Goal: Task Accomplishment & Management: Manage account settings

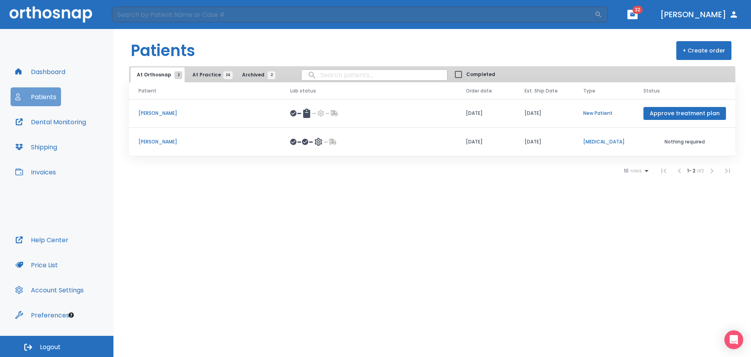
click at [49, 100] on button "Patients" at bounding box center [36, 96] width 50 height 19
click at [216, 75] on span "At Practice 24" at bounding box center [211, 74] width 36 height 7
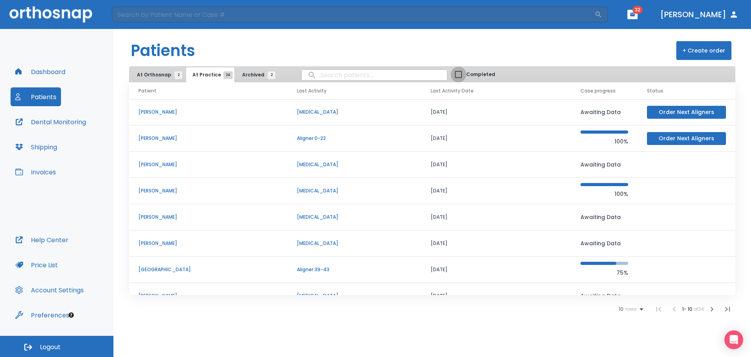
click at [451, 74] on input "Completed" at bounding box center [459, 75] width 16 height 16
checkbox input "true"
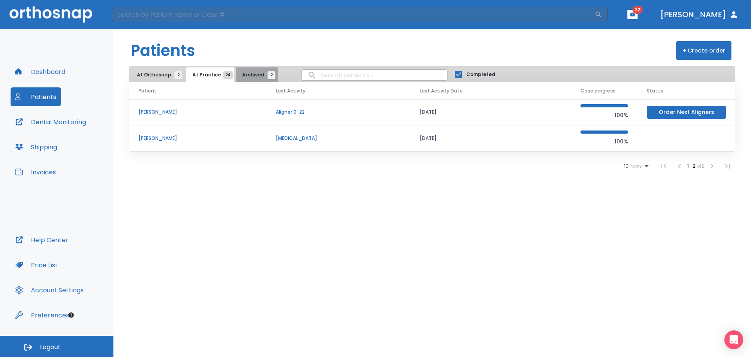
click at [247, 75] on span "Archived 2" at bounding box center [256, 74] width 29 height 7
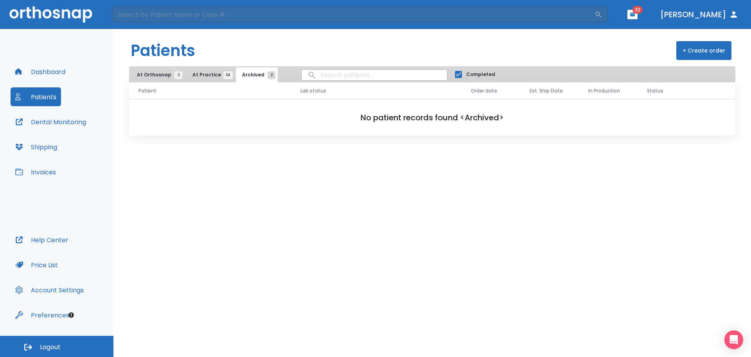
click at [210, 77] on span "At Practice 24" at bounding box center [211, 74] width 36 height 7
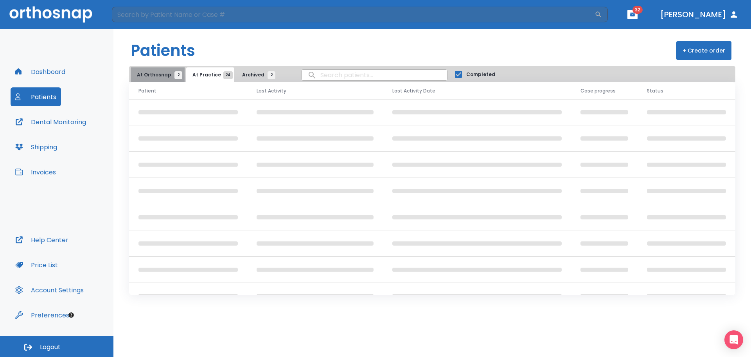
click at [164, 74] on span "At Orthosnap 2" at bounding box center [157, 74] width 41 height 7
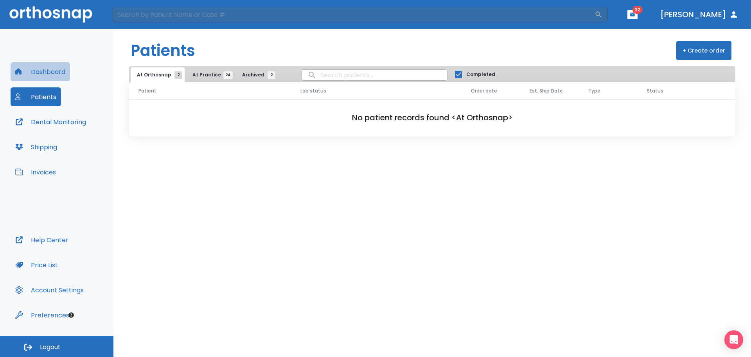
click at [58, 75] on button "Dashboard" at bounding box center [40, 71] width 59 height 19
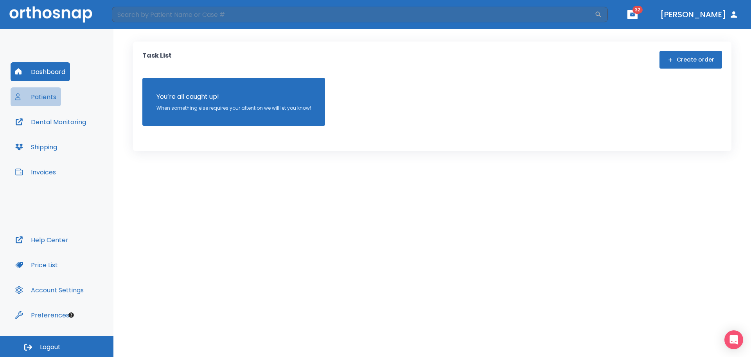
click at [45, 102] on button "Patients" at bounding box center [36, 96] width 50 height 19
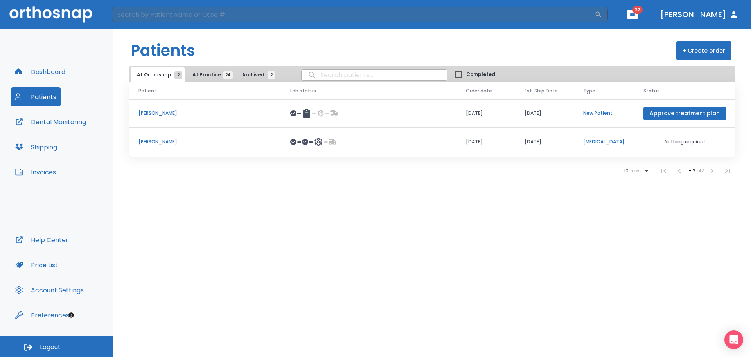
click at [56, 148] on button "Shipping" at bounding box center [36, 146] width 51 height 19
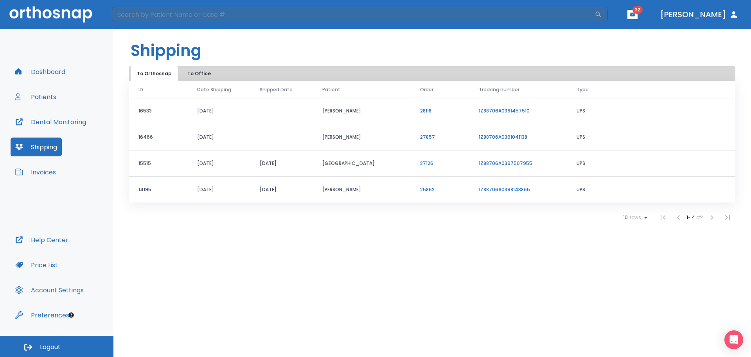
click at [196, 73] on button "To Office" at bounding box center [199, 73] width 39 height 15
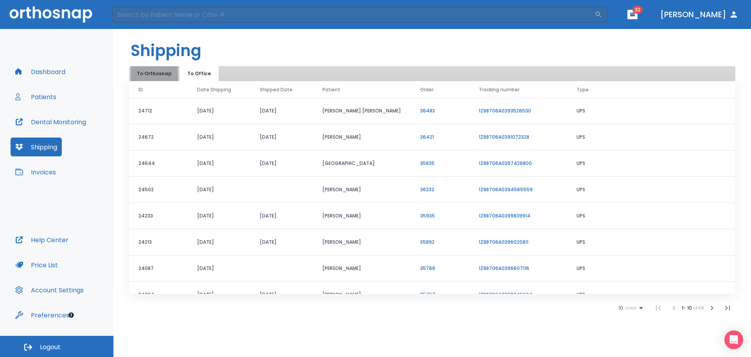
click at [163, 76] on button "To Orthosnap" at bounding box center [154, 73] width 47 height 15
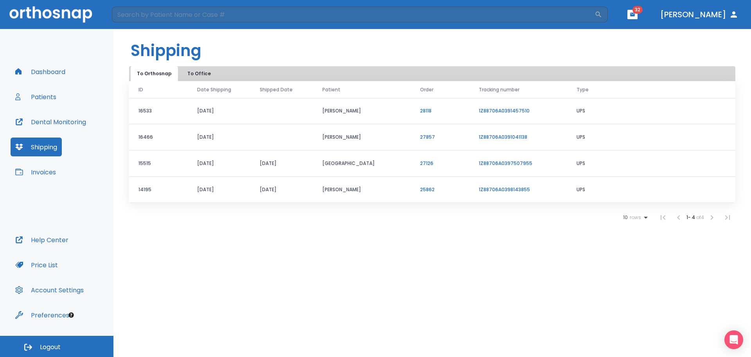
click at [45, 65] on button "Dashboard" at bounding box center [40, 71] width 59 height 19
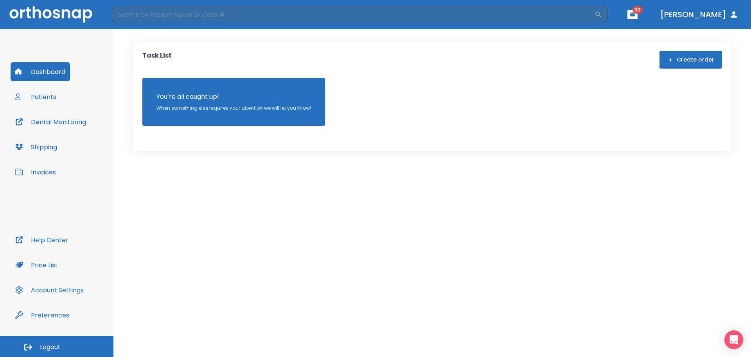
click at [45, 90] on button "Patients" at bounding box center [36, 96] width 50 height 19
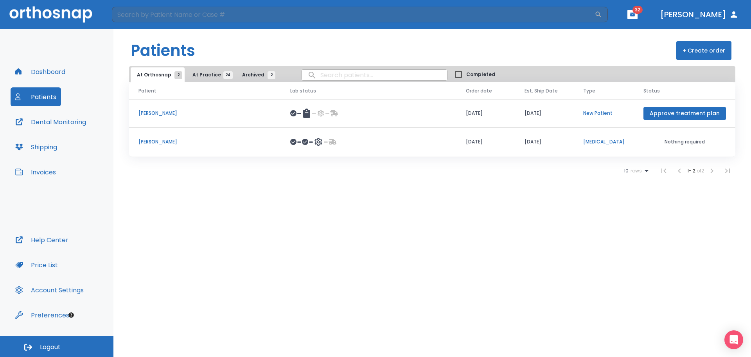
click at [320, 143] on icon at bounding box center [318, 142] width 7 height 8
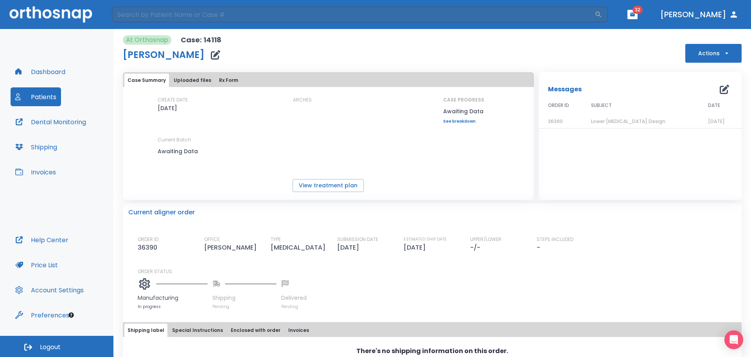
scroll to position [31, 0]
